Goal: Navigation & Orientation: Find specific page/section

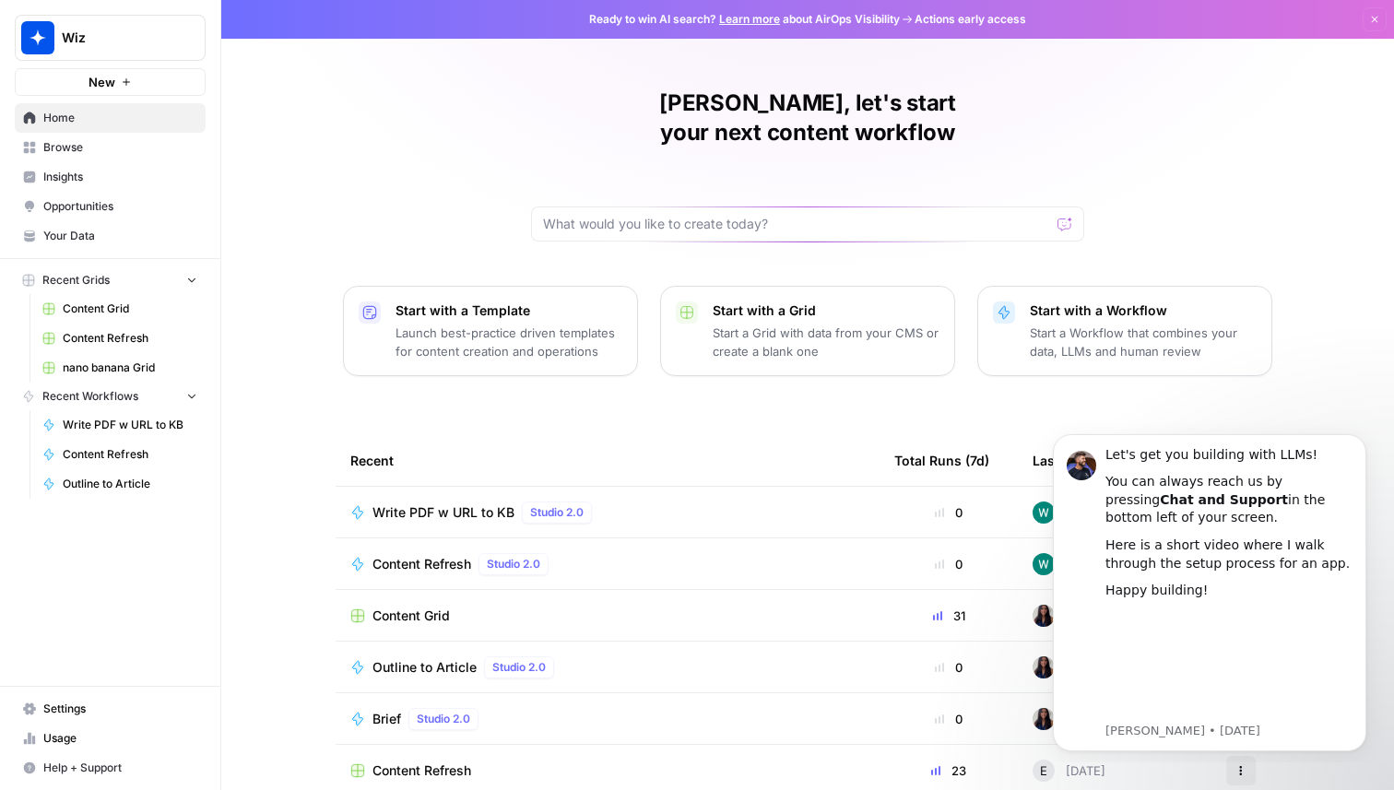
click at [137, 148] on span "Browse" at bounding box center [120, 147] width 154 height 17
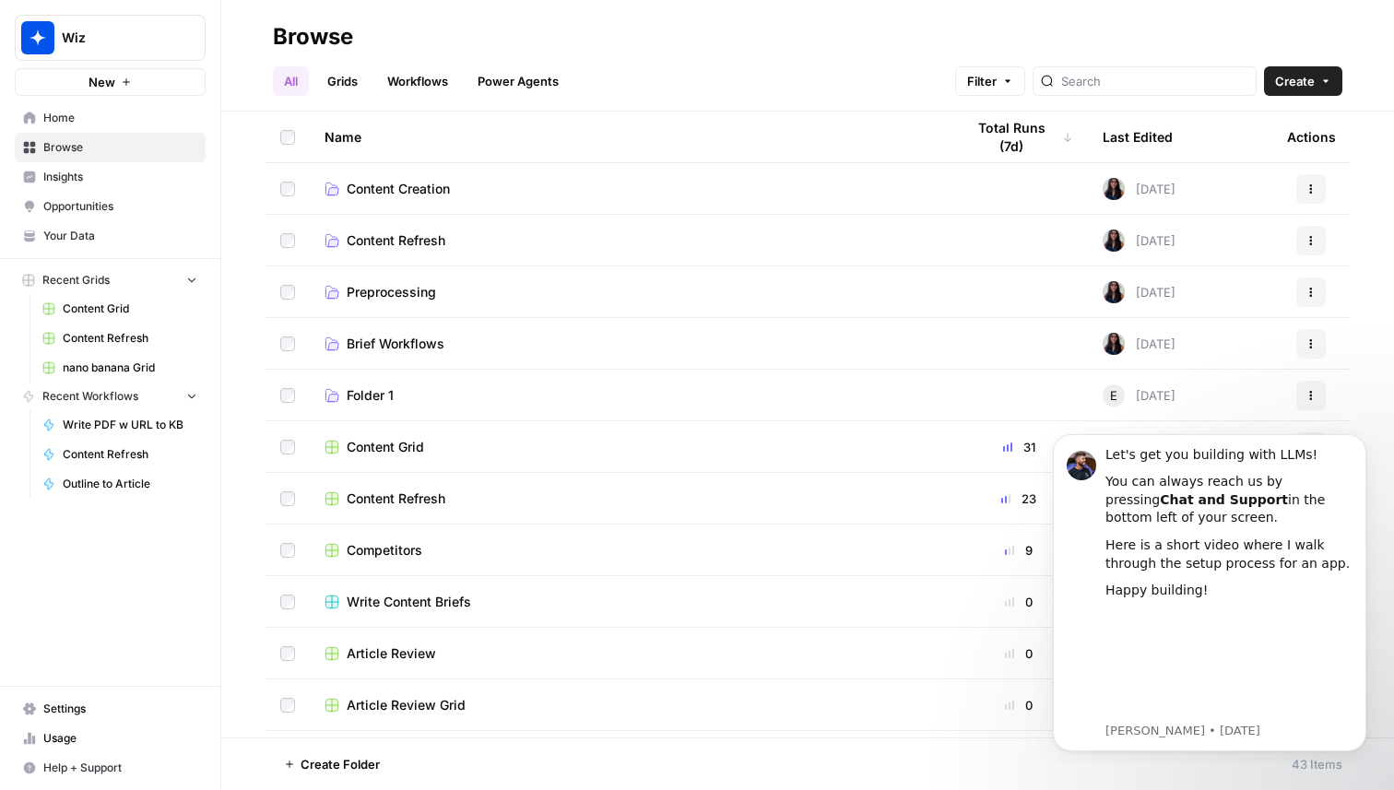
click at [375, 192] on span "Content Creation" at bounding box center [398, 189] width 103 height 18
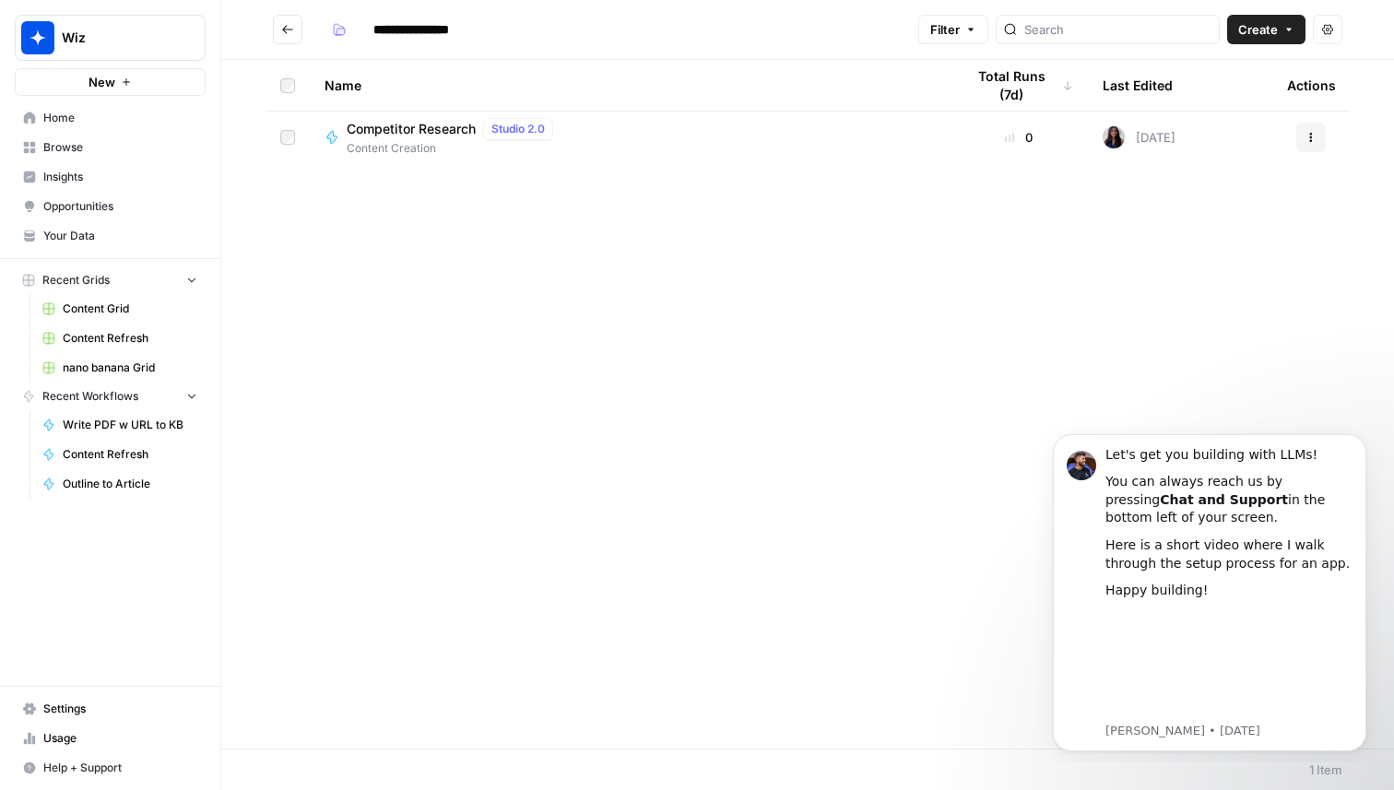
click at [362, 127] on span "Competitor Research" at bounding box center [411, 129] width 129 height 18
type input "**********"
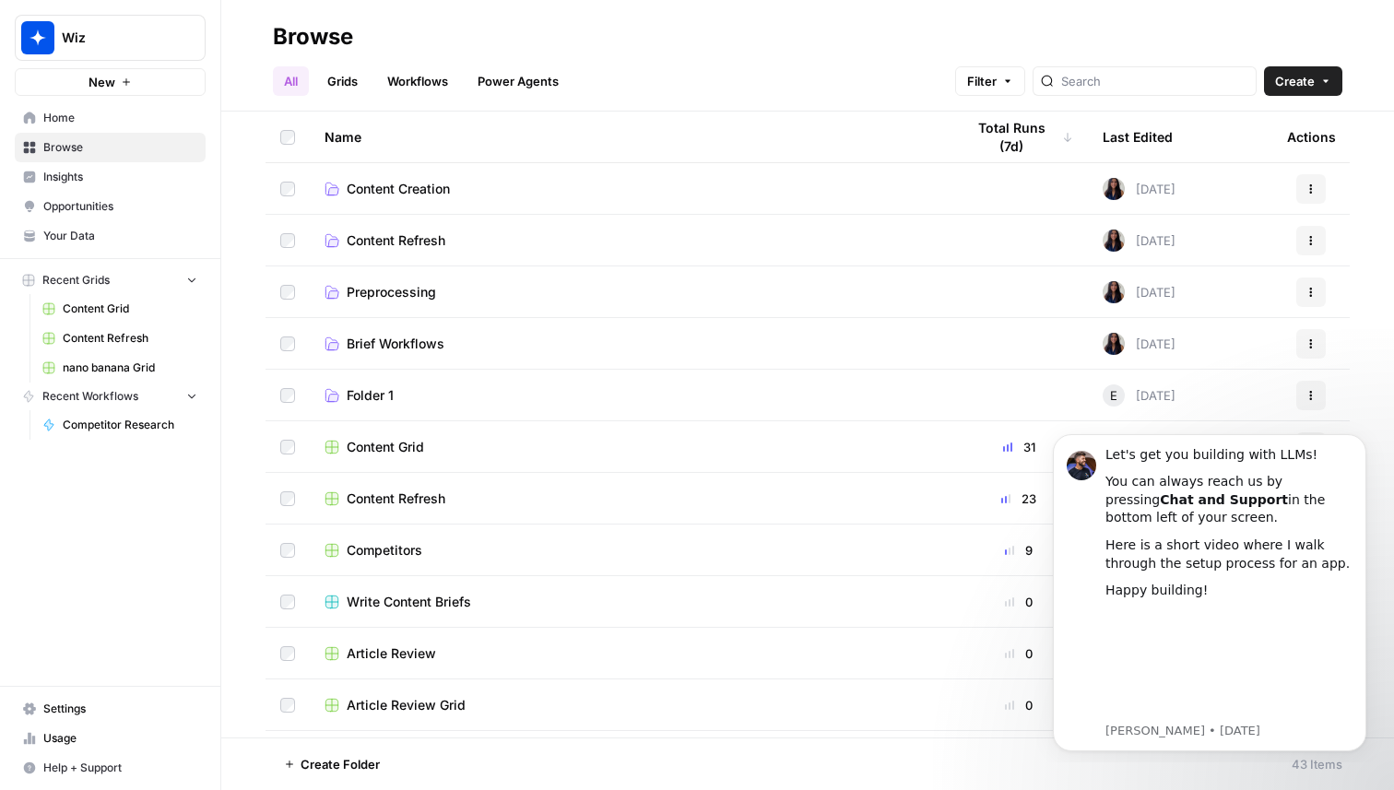
click at [421, 347] on span "Brief Workflows" at bounding box center [396, 344] width 98 height 18
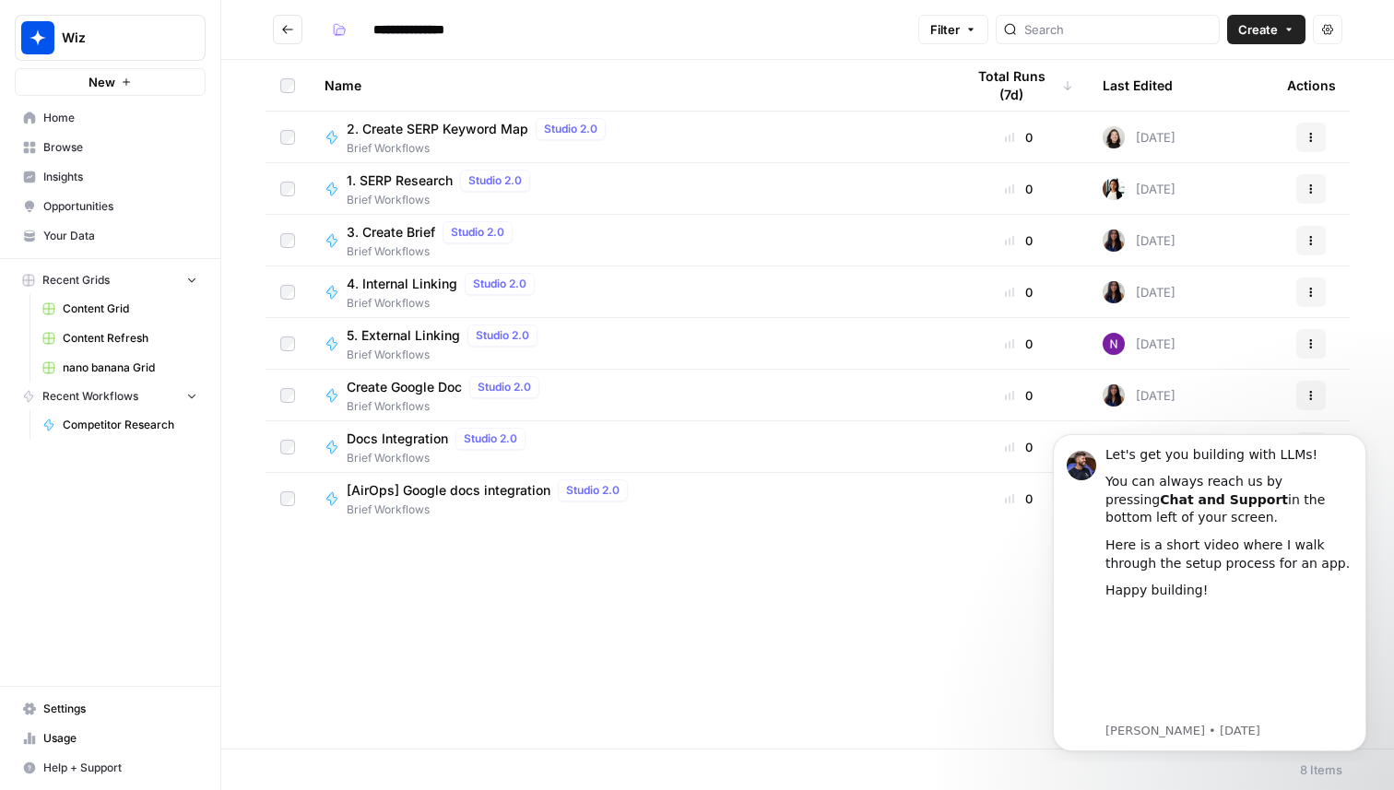
click at [85, 231] on span "Your Data" at bounding box center [120, 236] width 154 height 17
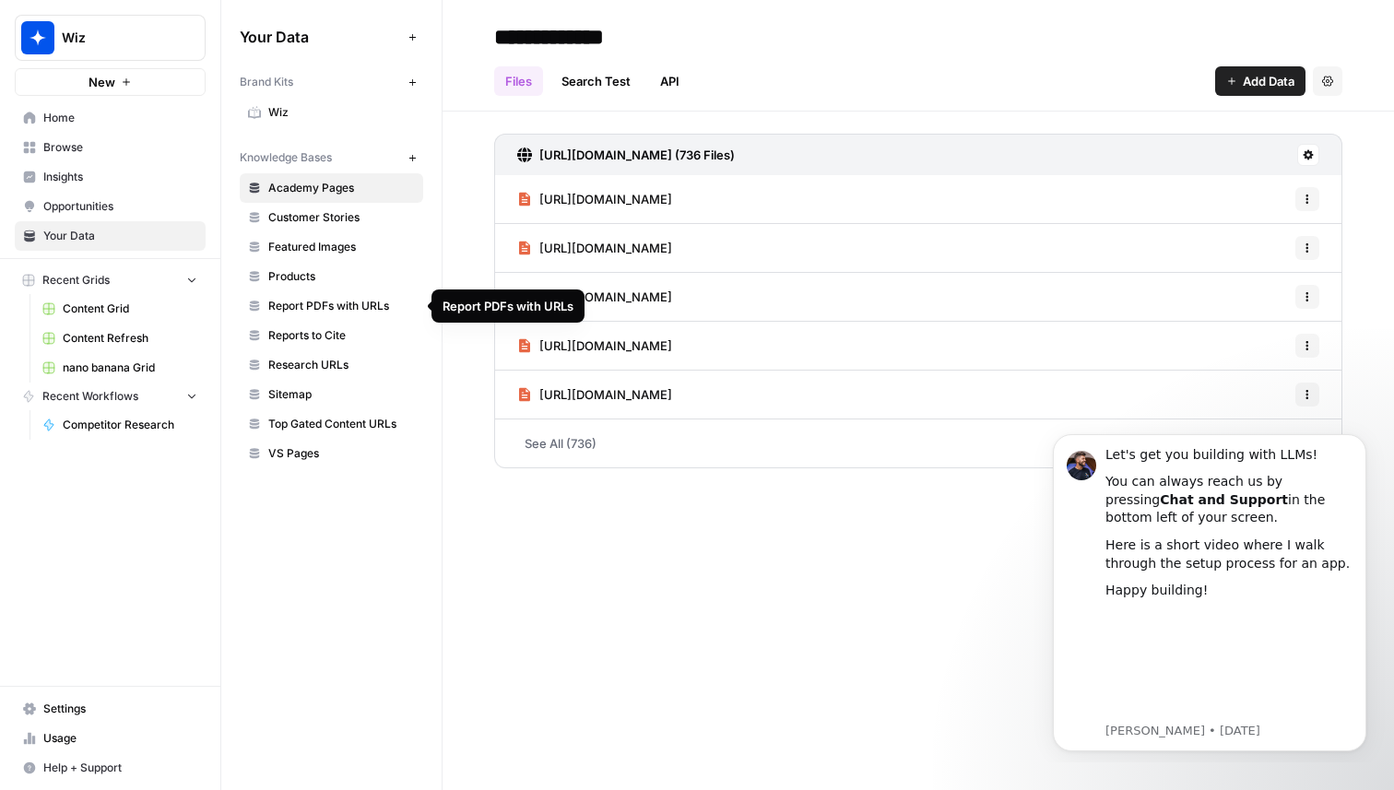
click at [336, 295] on link "Report PDFs with URLs" at bounding box center [332, 306] width 184 height 30
